Goal: Obtain resource: Download file/media

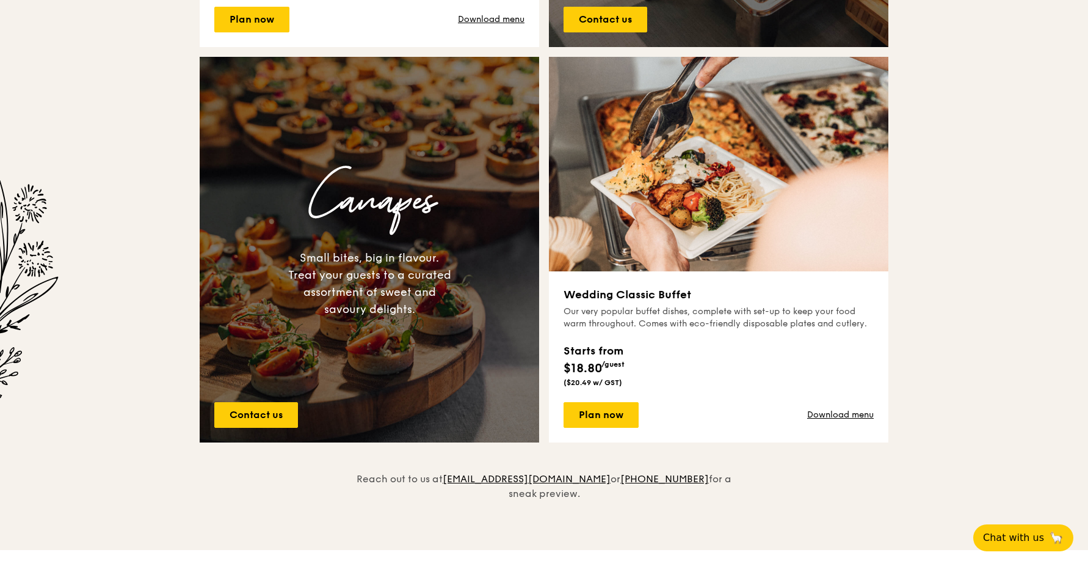
scroll to position [794, 0]
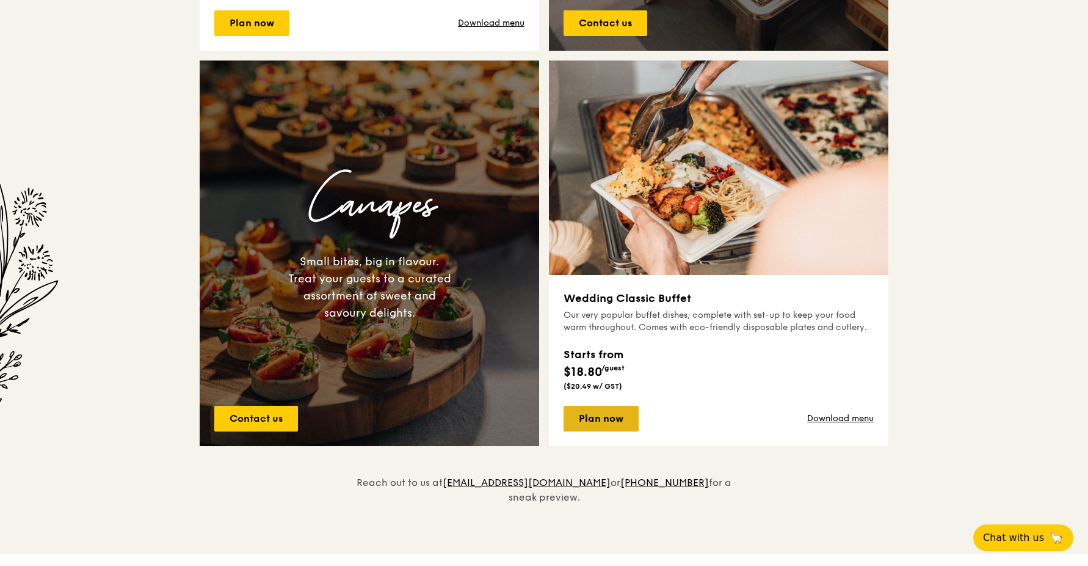
click at [632, 413] on link "Plan now" at bounding box center [601, 419] width 75 height 26
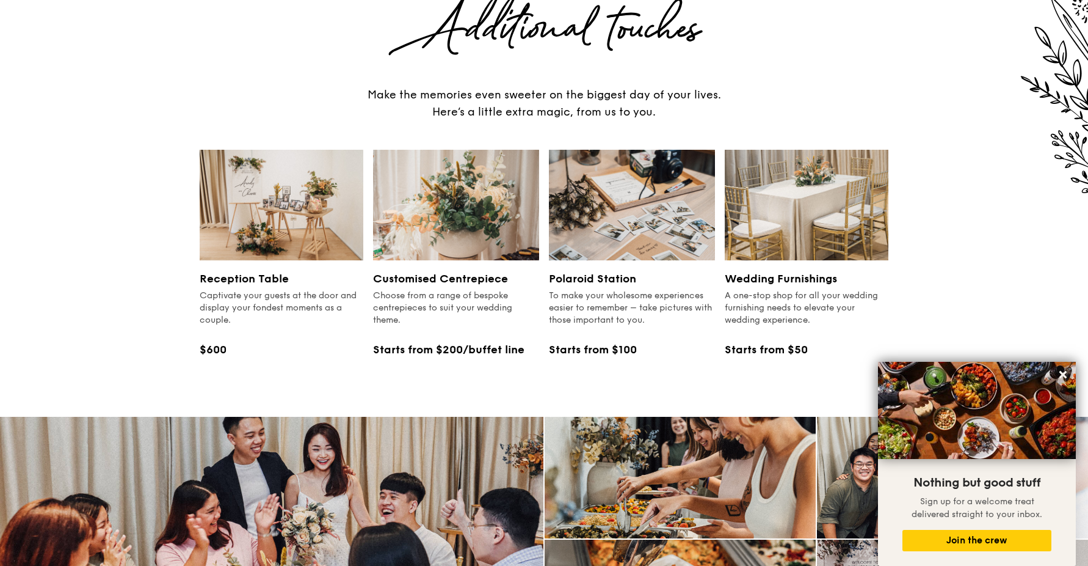
scroll to position [1393, 0]
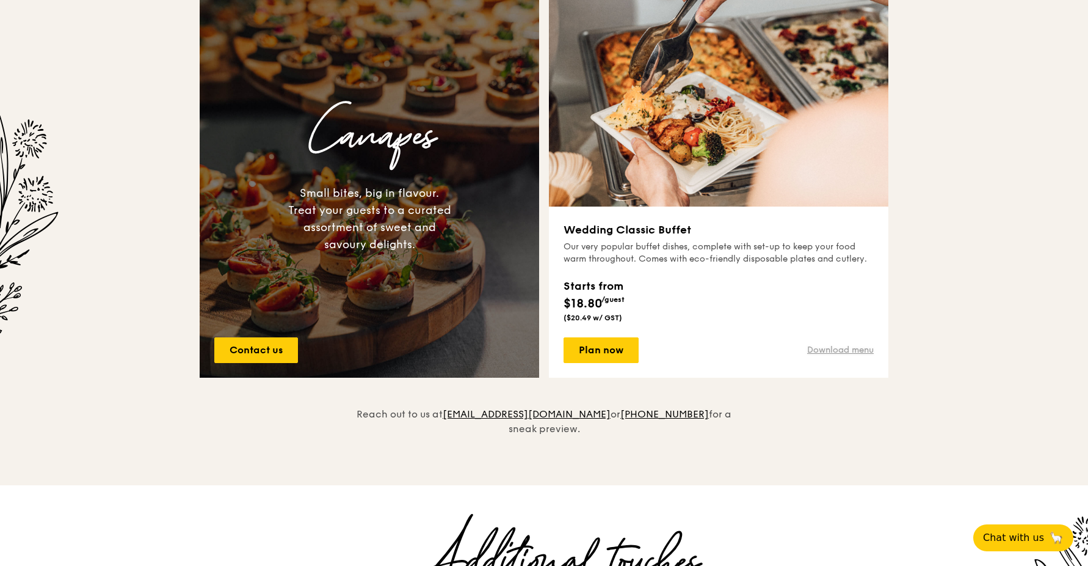
click at [834, 351] on link "Download menu" at bounding box center [840, 350] width 67 height 12
